Goal: Information Seeking & Learning: Find specific page/section

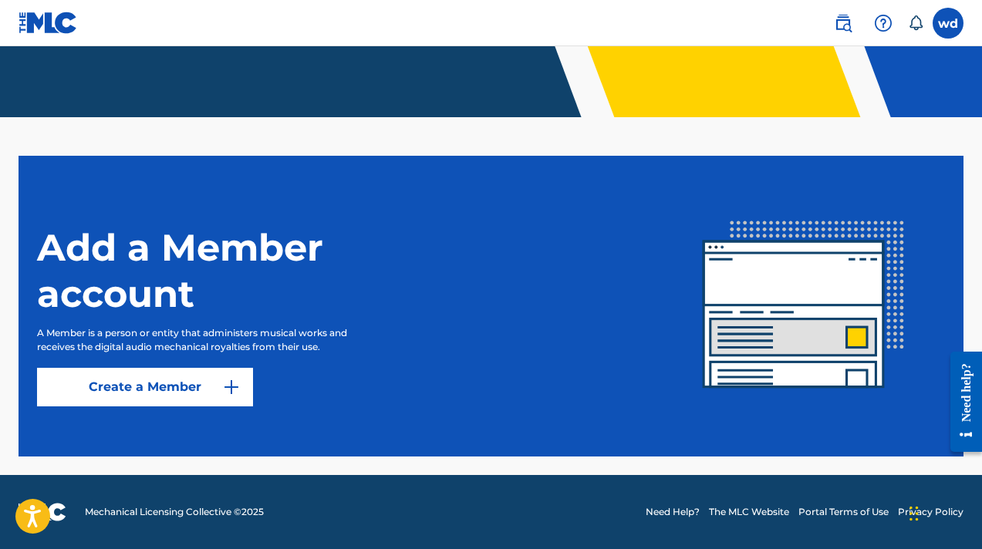
scroll to position [335, 0]
click at [945, 28] on label at bounding box center [947, 23] width 31 height 31
click at [948, 23] on input "wd widens [PERSON_NAME] [EMAIL_ADDRESS][DOMAIN_NAME] Notification Preferences P…" at bounding box center [948, 23] width 0 height 0
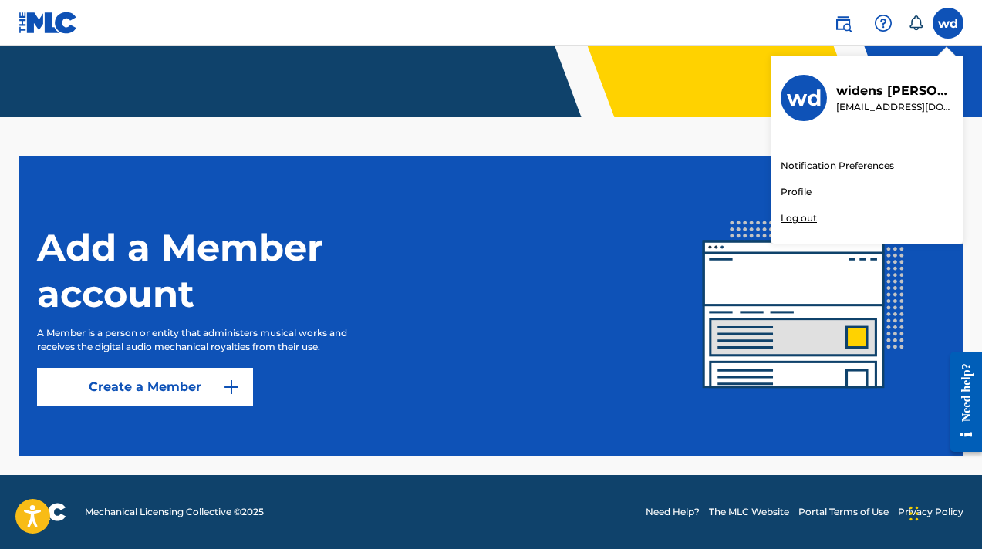
click at [789, 190] on link "Profile" at bounding box center [795, 192] width 31 height 14
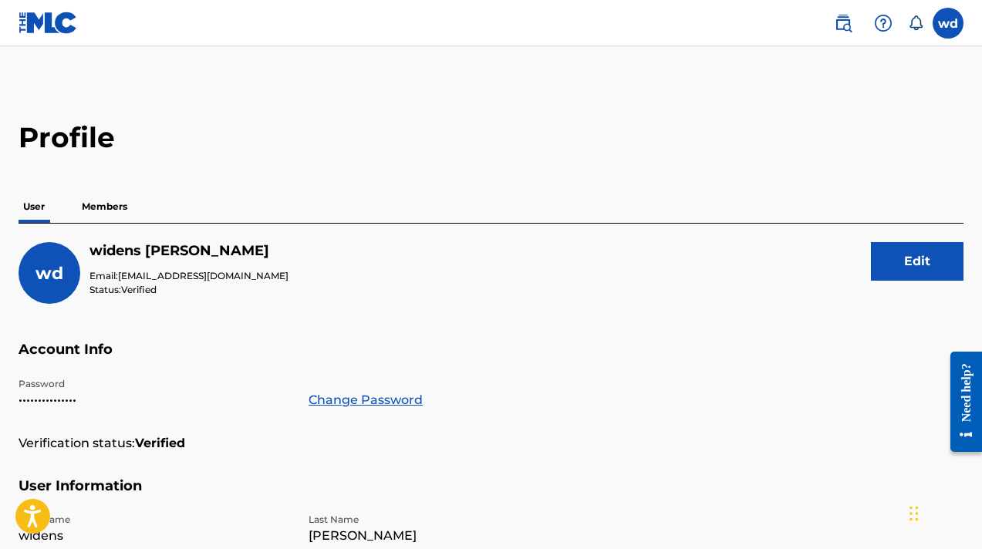
click at [945, 21] on label at bounding box center [947, 23] width 31 height 31
click at [948, 23] on input "wd widens [PERSON_NAME] [EMAIL_ADDRESS][DOMAIN_NAME] Notification Preferences P…" at bounding box center [948, 23] width 0 height 0
click at [886, 20] on img at bounding box center [883, 23] width 19 height 19
click at [831, 15] on link at bounding box center [842, 23] width 31 height 31
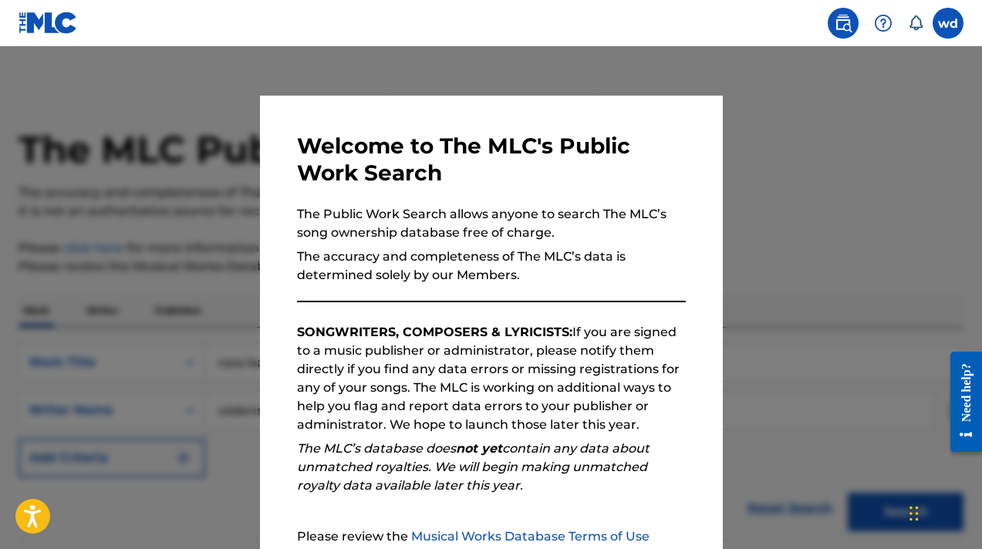
click at [827, 146] on div at bounding box center [491, 320] width 982 height 549
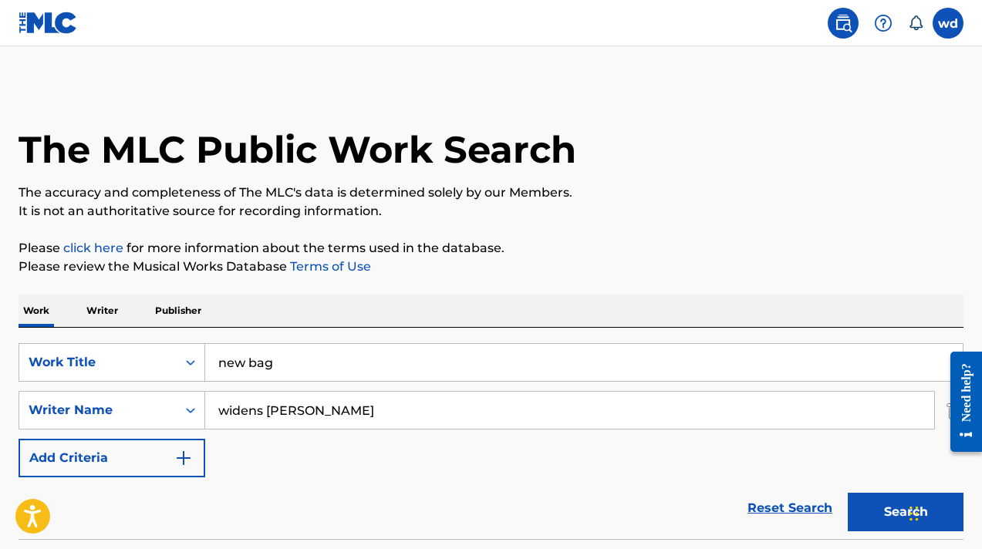
click at [863, 519] on button "Search" at bounding box center [905, 512] width 116 height 39
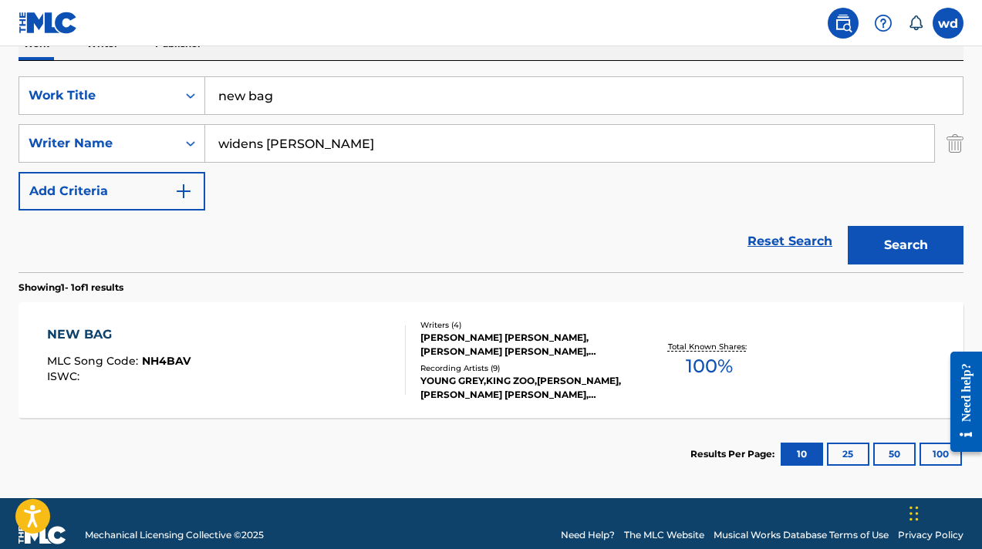
scroll to position [268, 0]
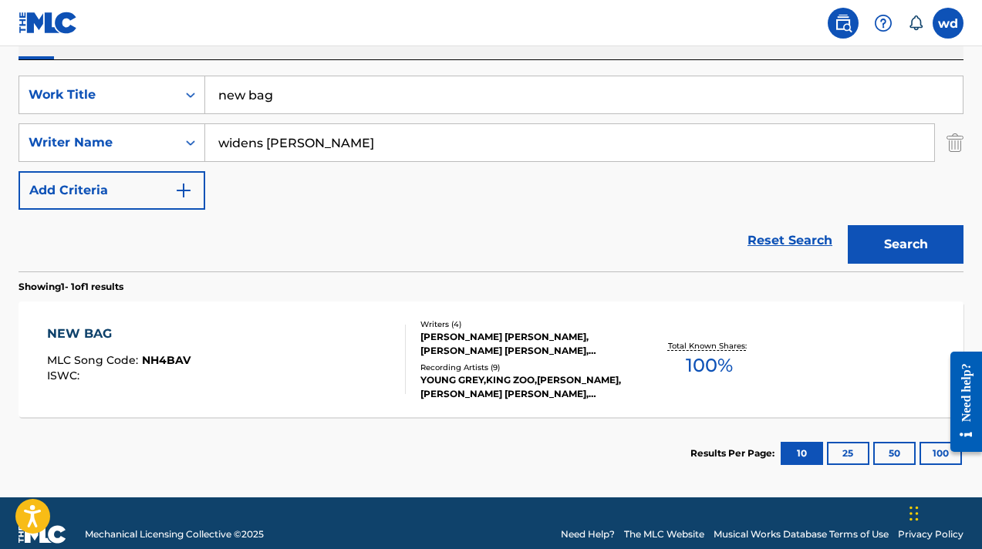
click at [695, 362] on span "100 %" at bounding box center [709, 366] width 47 height 28
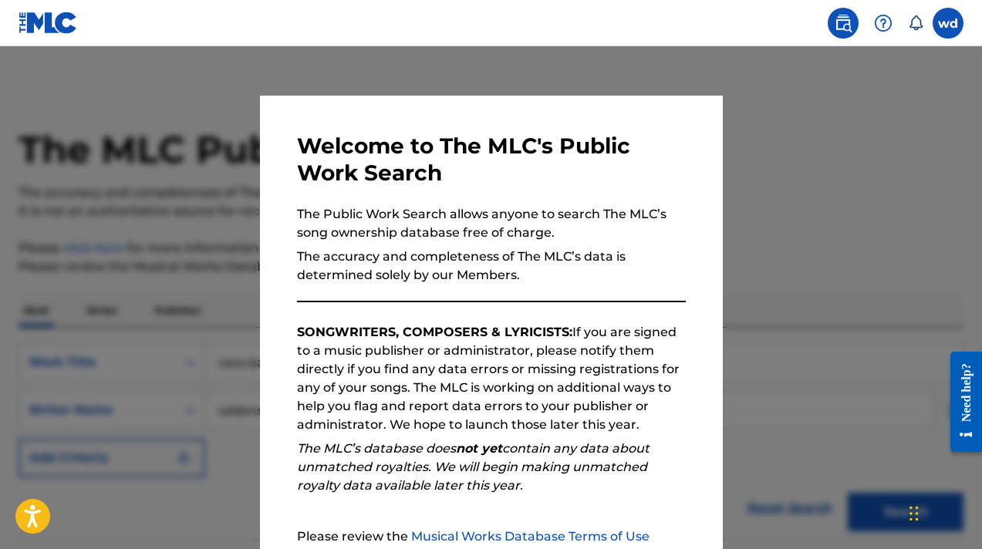
scroll to position [202, 0]
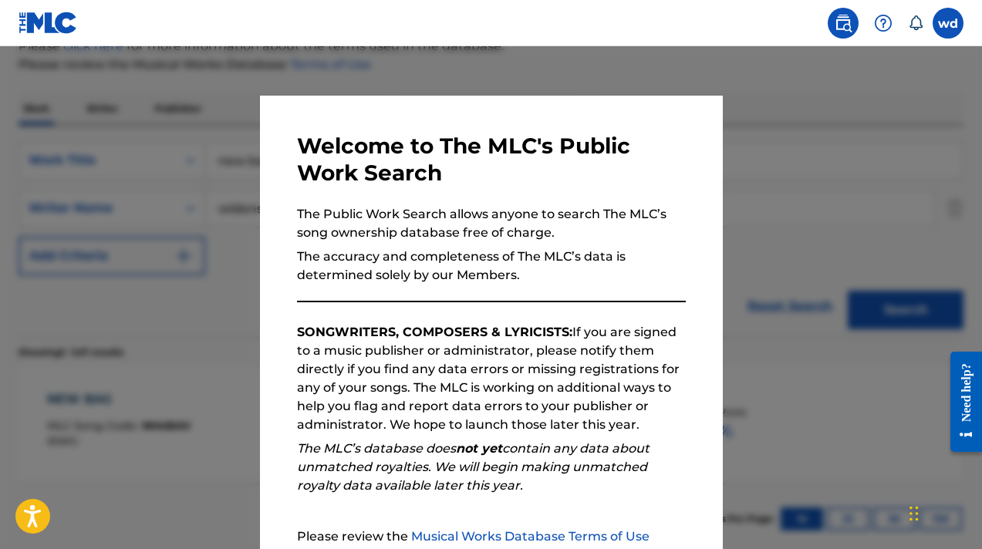
click at [142, 117] on div at bounding box center [491, 320] width 982 height 549
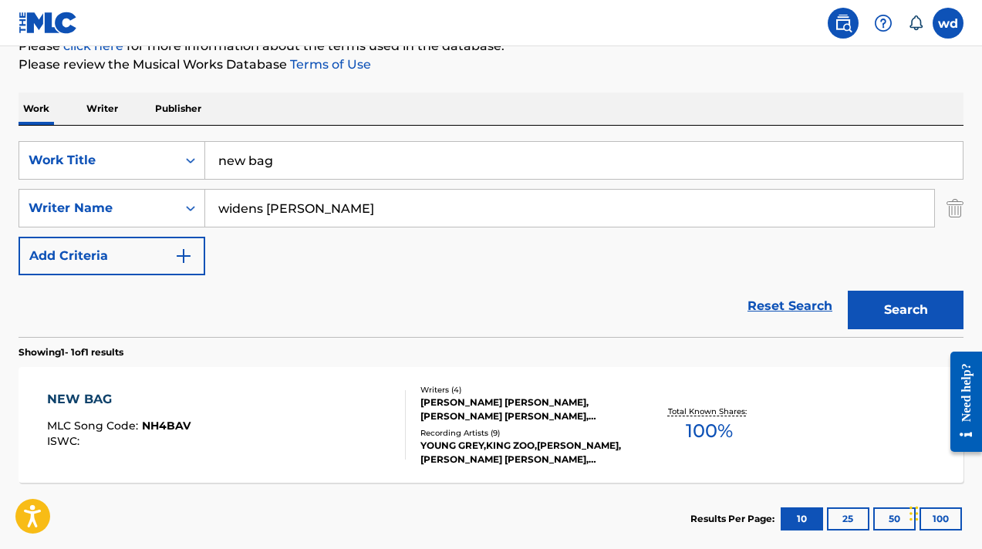
click at [212, 157] on input "new bag" at bounding box center [583, 160] width 757 height 37
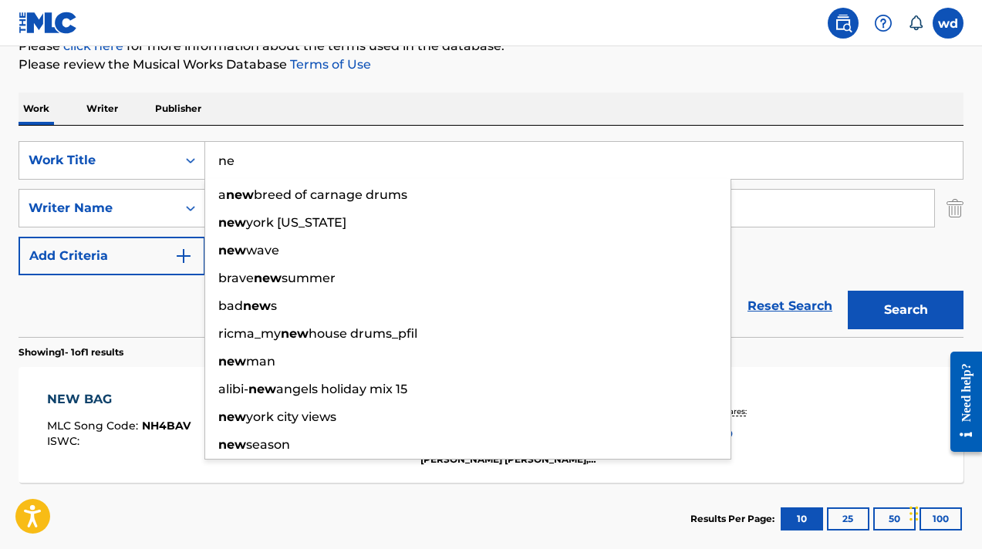
type input "n"
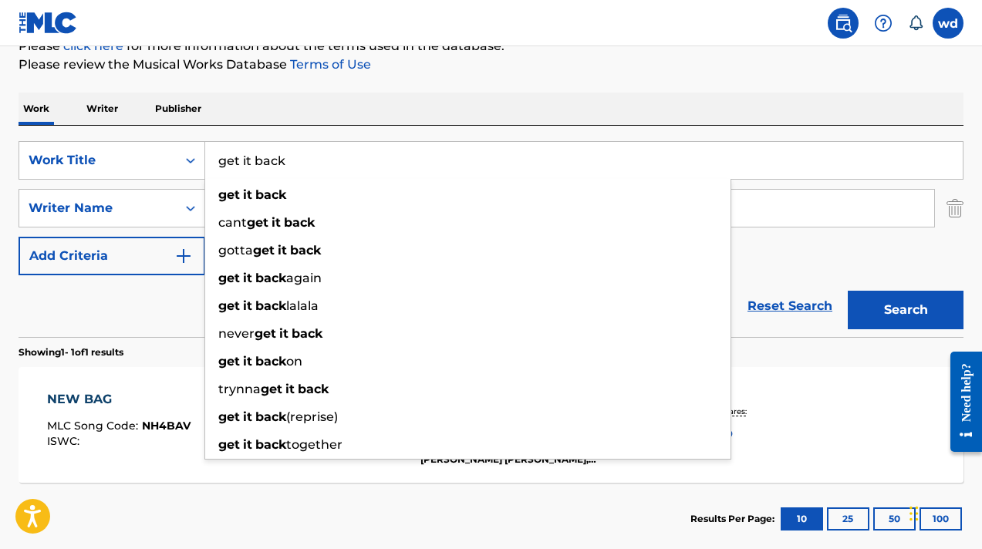
click at [847, 291] on button "Search" at bounding box center [905, 310] width 116 height 39
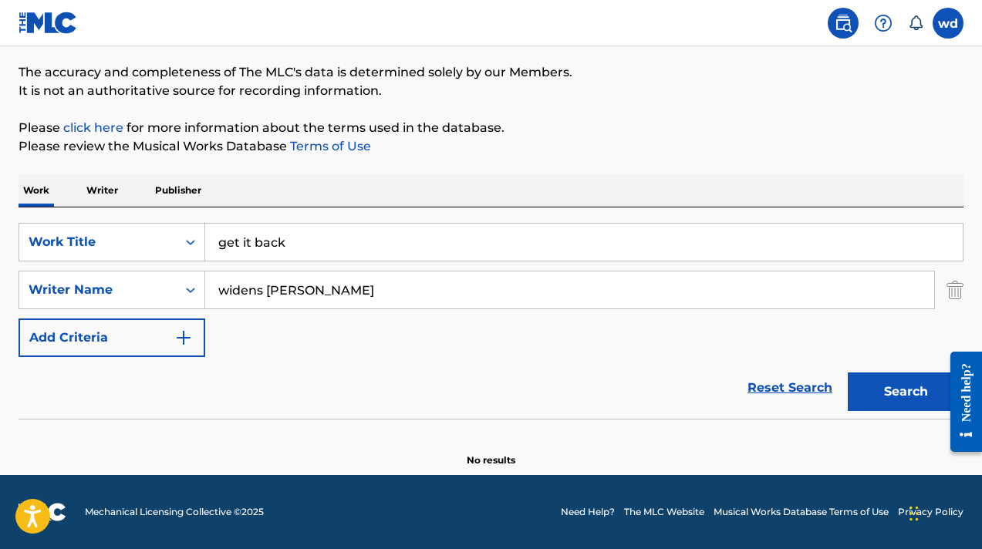
scroll to position [120, 0]
drag, startPoint x: 288, startPoint y: 242, endPoint x: 221, endPoint y: 245, distance: 67.2
click at [221, 245] on input "get it back" at bounding box center [583, 242] width 757 height 37
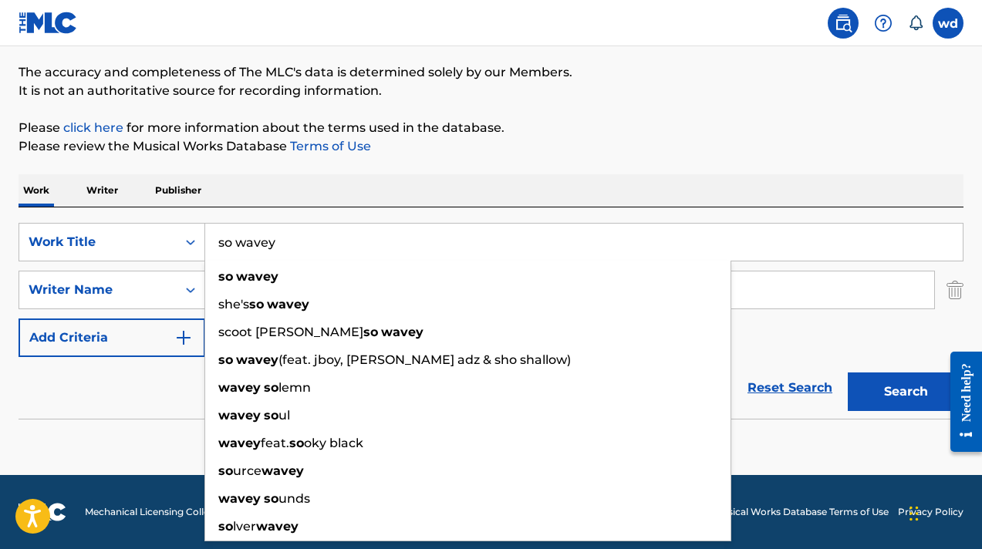
type input "so wavey"
click at [847, 372] on button "Search" at bounding box center [905, 391] width 116 height 39
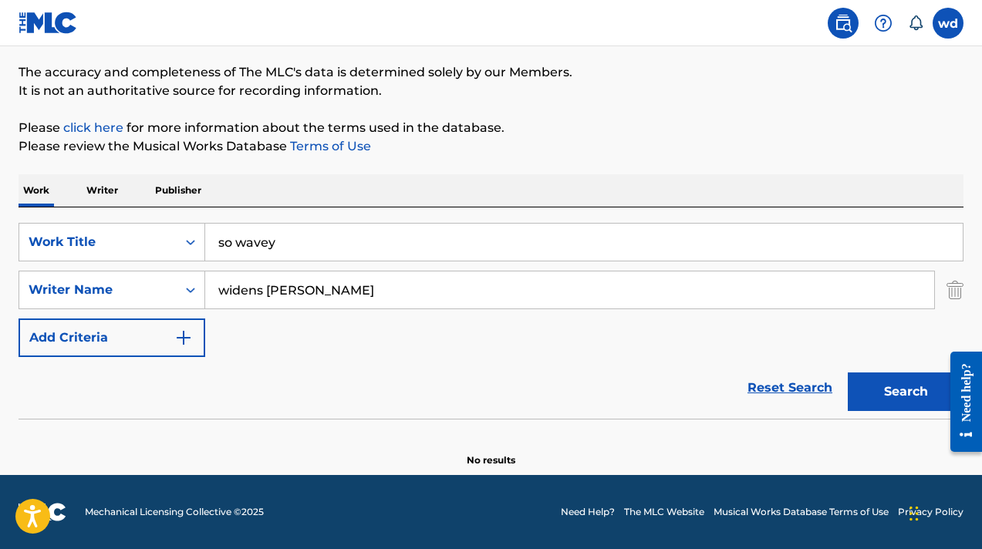
scroll to position [0, 0]
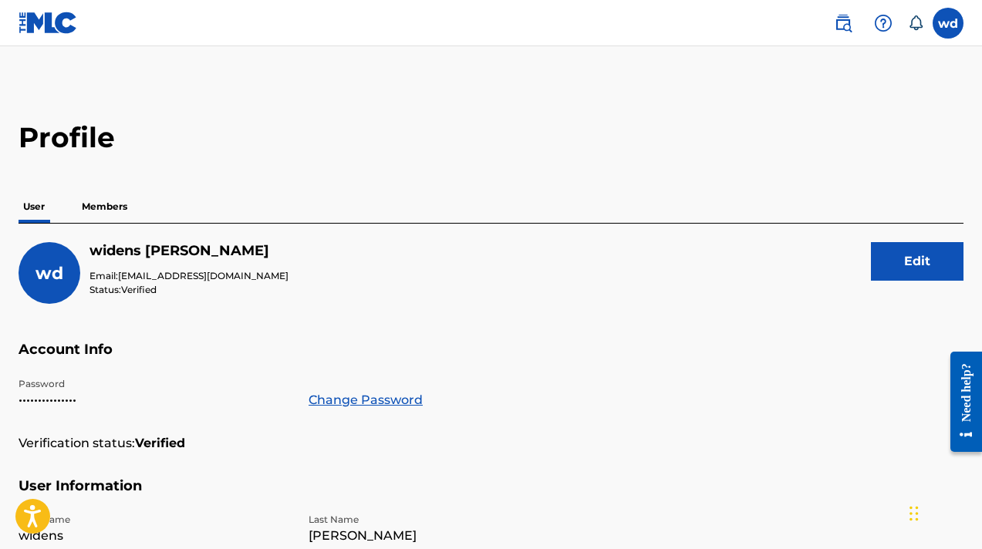
scroll to position [335, 0]
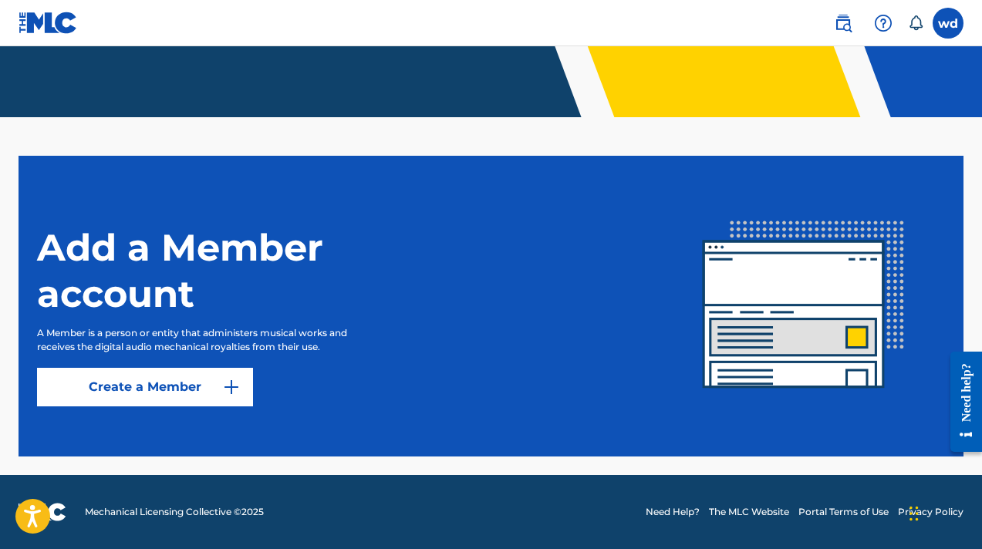
click at [834, 28] on img at bounding box center [843, 23] width 19 height 19
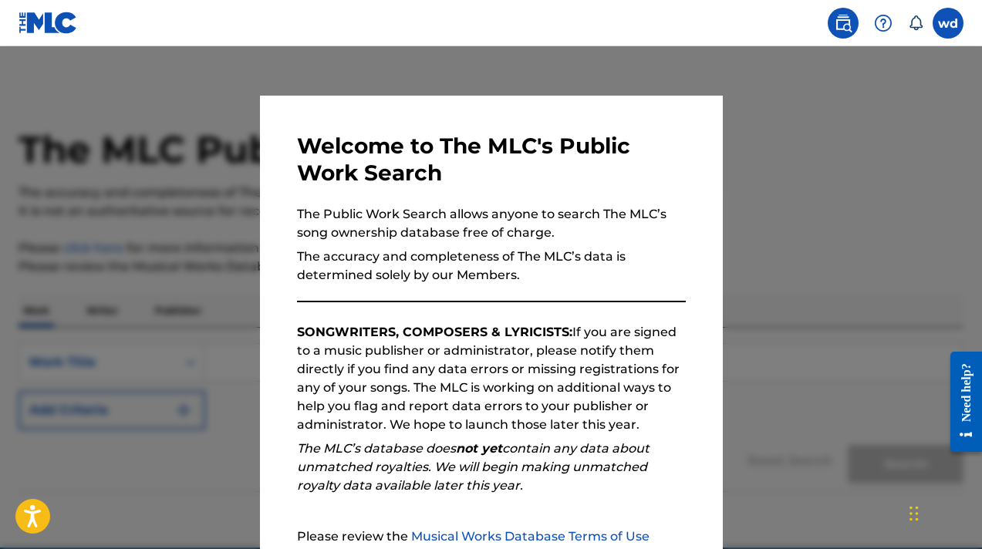
click at [823, 170] on div at bounding box center [491, 320] width 982 height 549
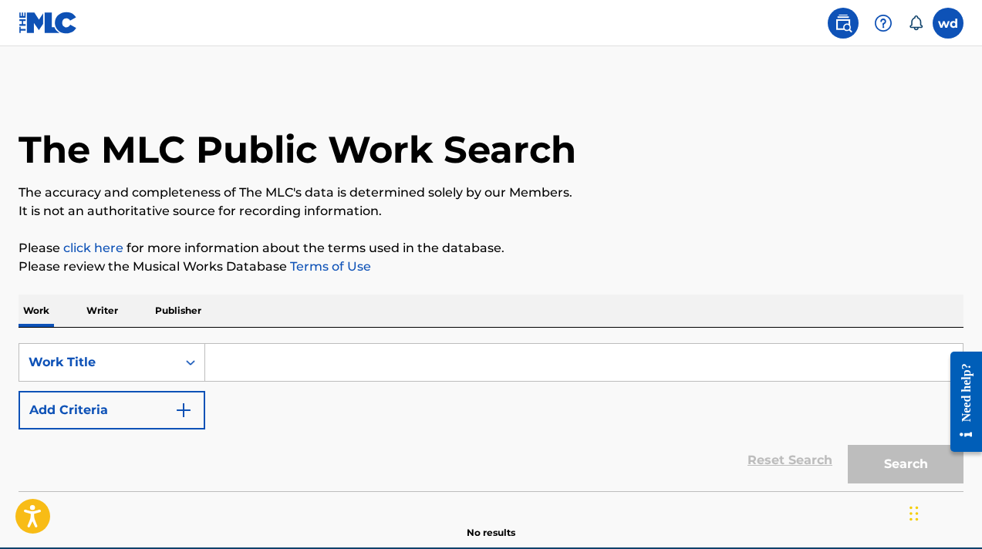
click at [692, 359] on input "Search Form" at bounding box center [583, 362] width 757 height 37
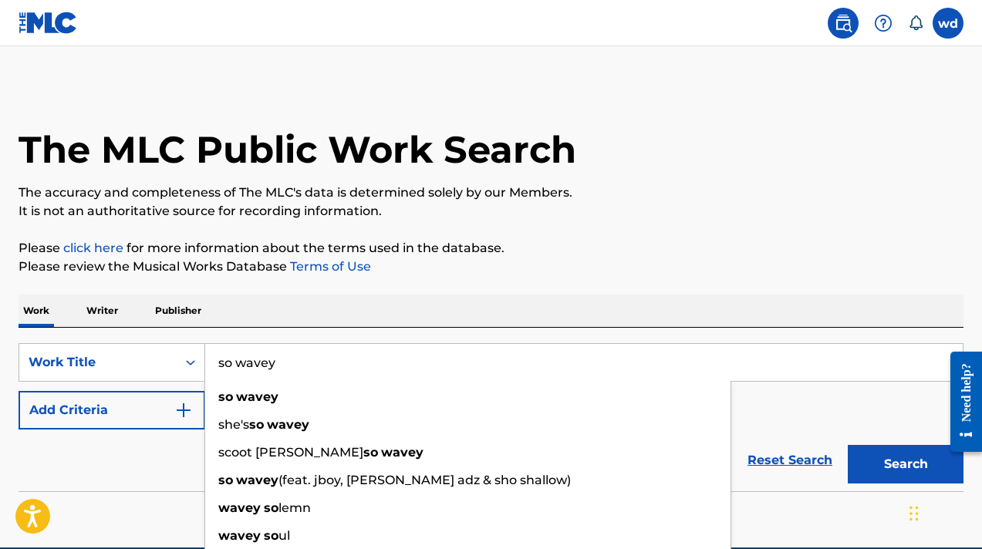
type input "so wavey"
click at [692, 306] on div "Work Writer Publisher" at bounding box center [491, 311] width 945 height 32
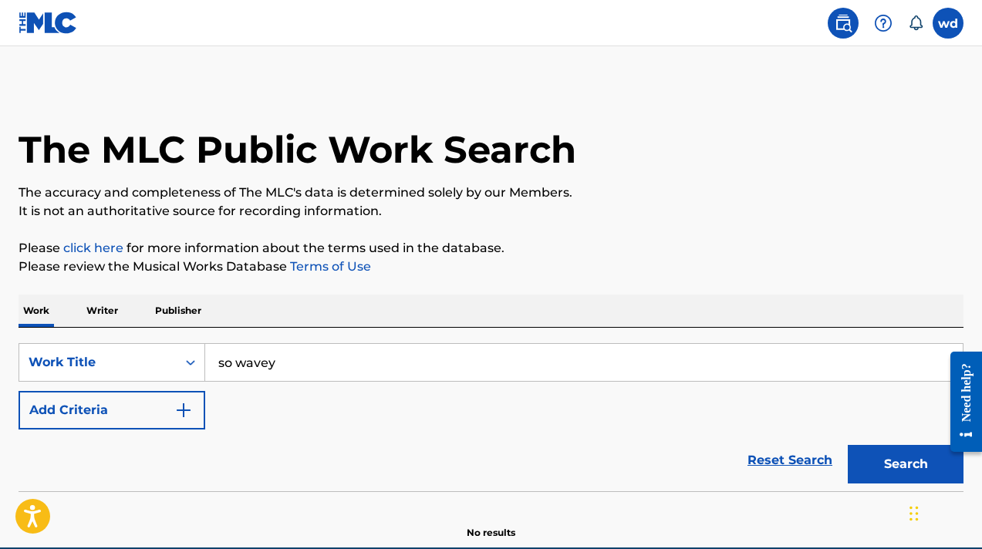
click at [201, 414] on button "Add Criteria" at bounding box center [112, 410] width 187 height 39
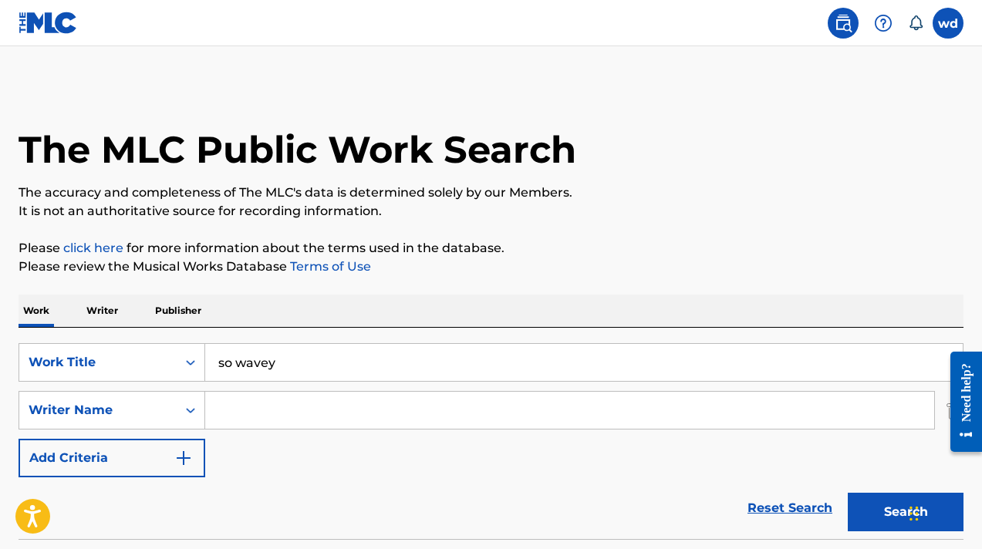
click at [271, 406] on input "Search Form" at bounding box center [569, 410] width 729 height 37
type input "widens [PERSON_NAME]"
click at [866, 516] on button "Search" at bounding box center [905, 512] width 116 height 39
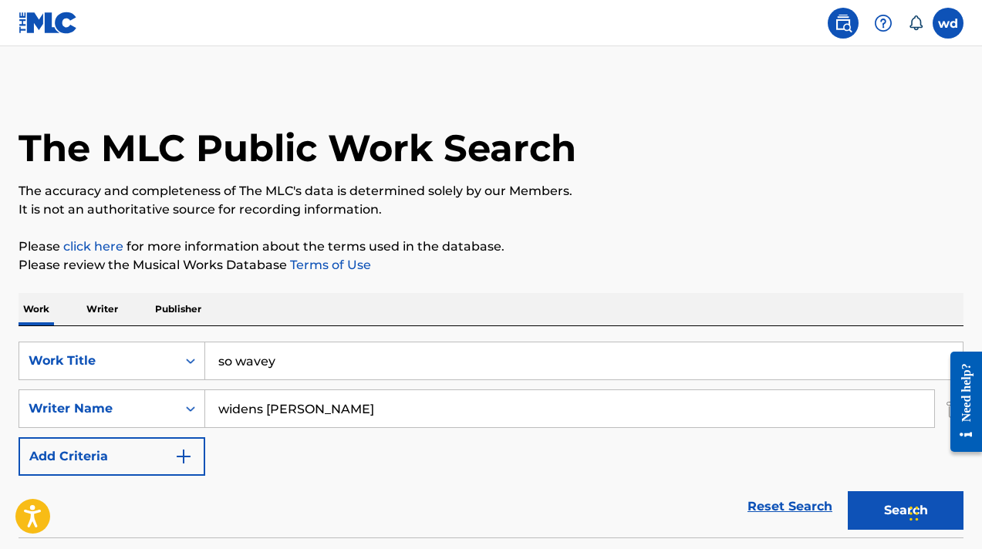
scroll to position [120, 0]
